Goal: Navigation & Orientation: Find specific page/section

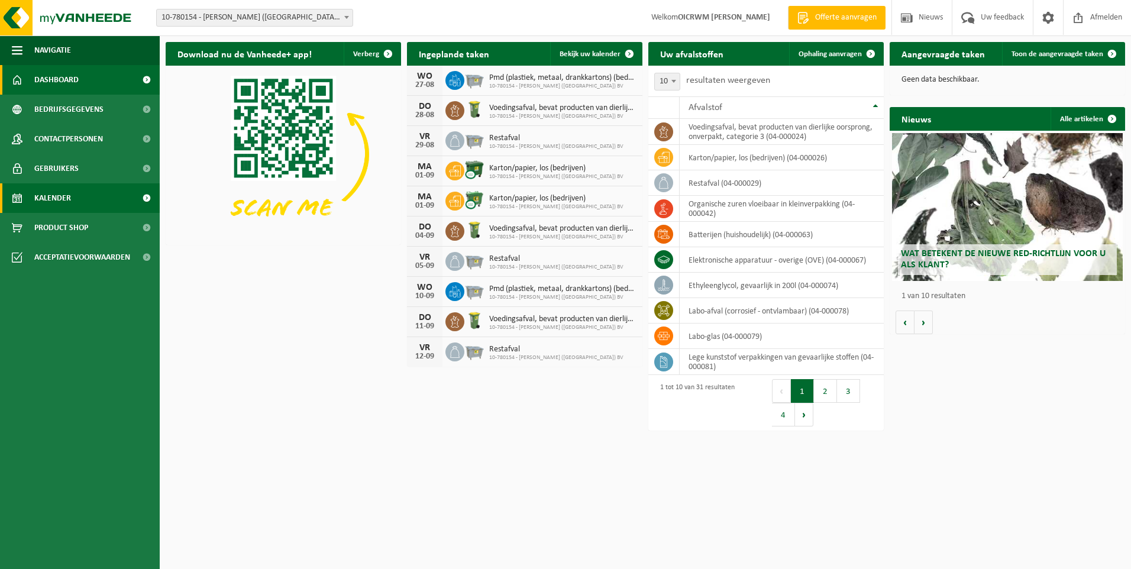
click at [47, 205] on span "Kalender" at bounding box center [52, 198] width 37 height 30
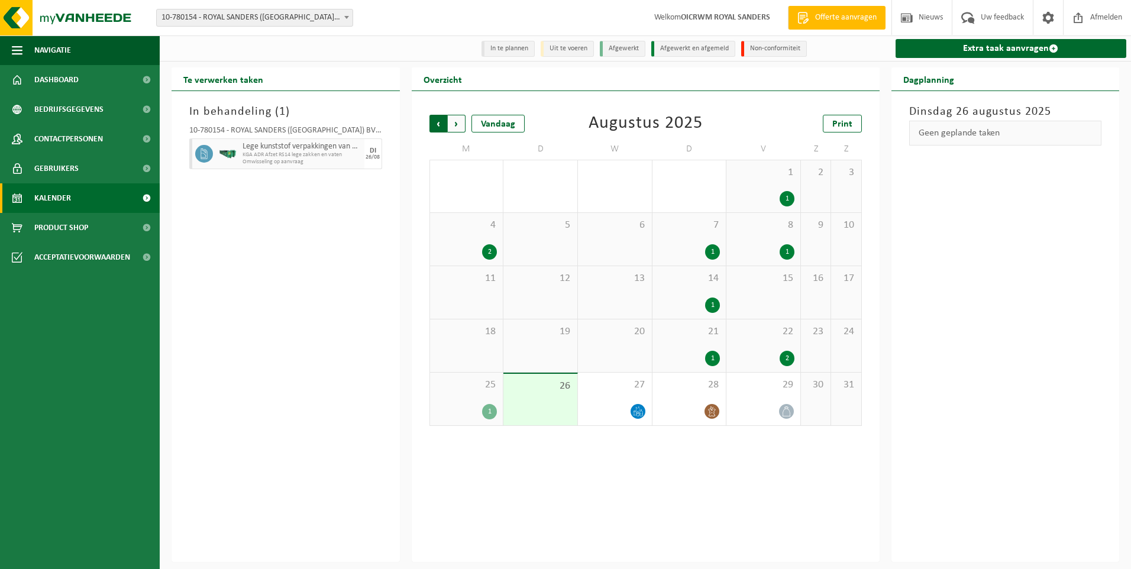
click at [453, 125] on span "Volgende" at bounding box center [457, 124] width 18 height 18
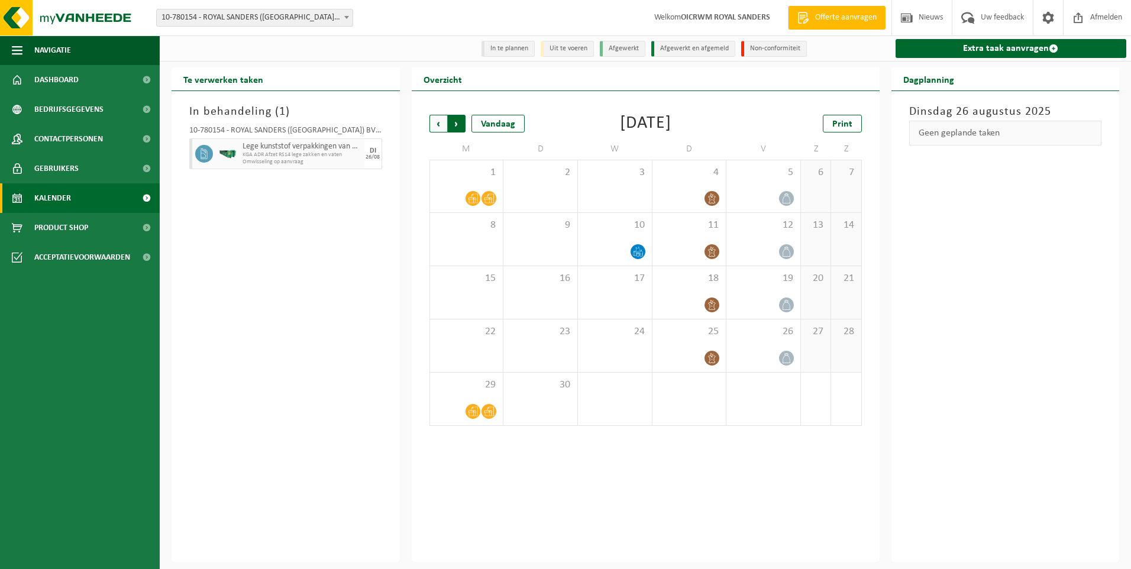
click at [438, 123] on span "Vorige" at bounding box center [439, 124] width 18 height 18
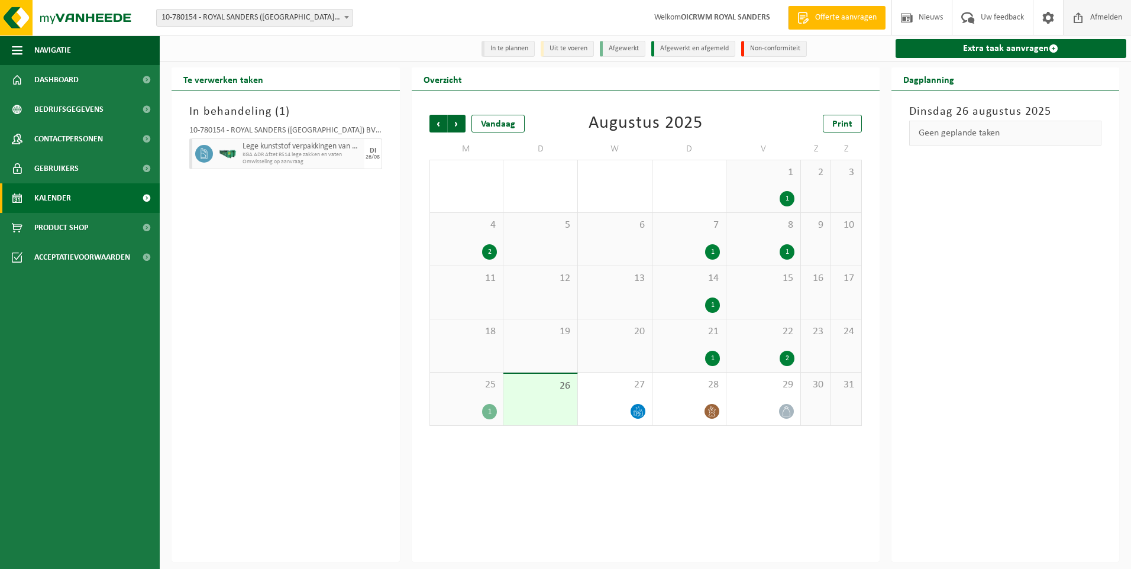
click at [1085, 17] on span at bounding box center [1079, 17] width 18 height 35
